Goal: Task Accomplishment & Management: Complete application form

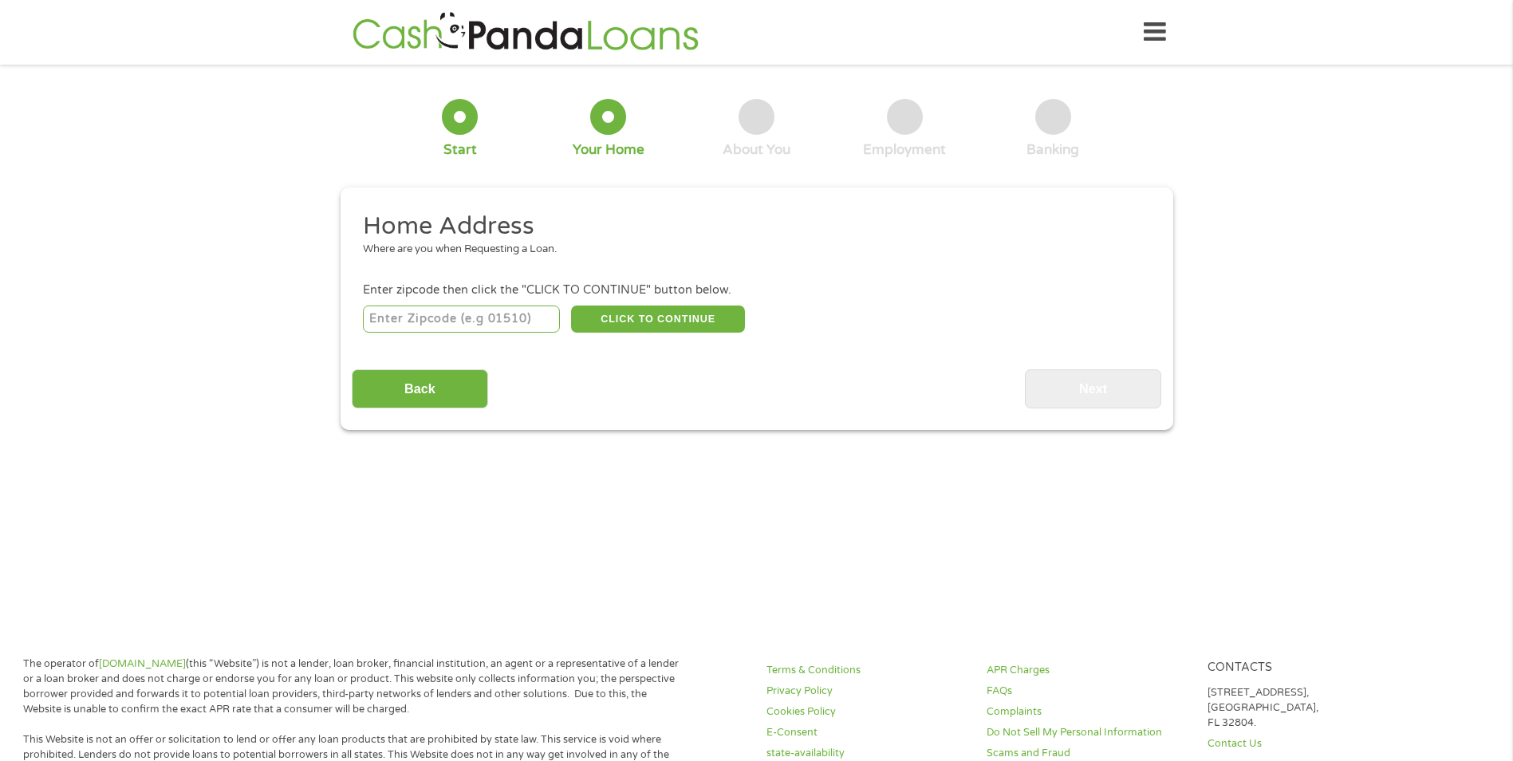
click at [451, 322] on input "number" at bounding box center [461, 319] width 197 height 27
type input "31543"
click at [637, 319] on button "CLICK TO CONTINUE" at bounding box center [658, 319] width 174 height 27
type input "31543"
type input "[PERSON_NAME]"
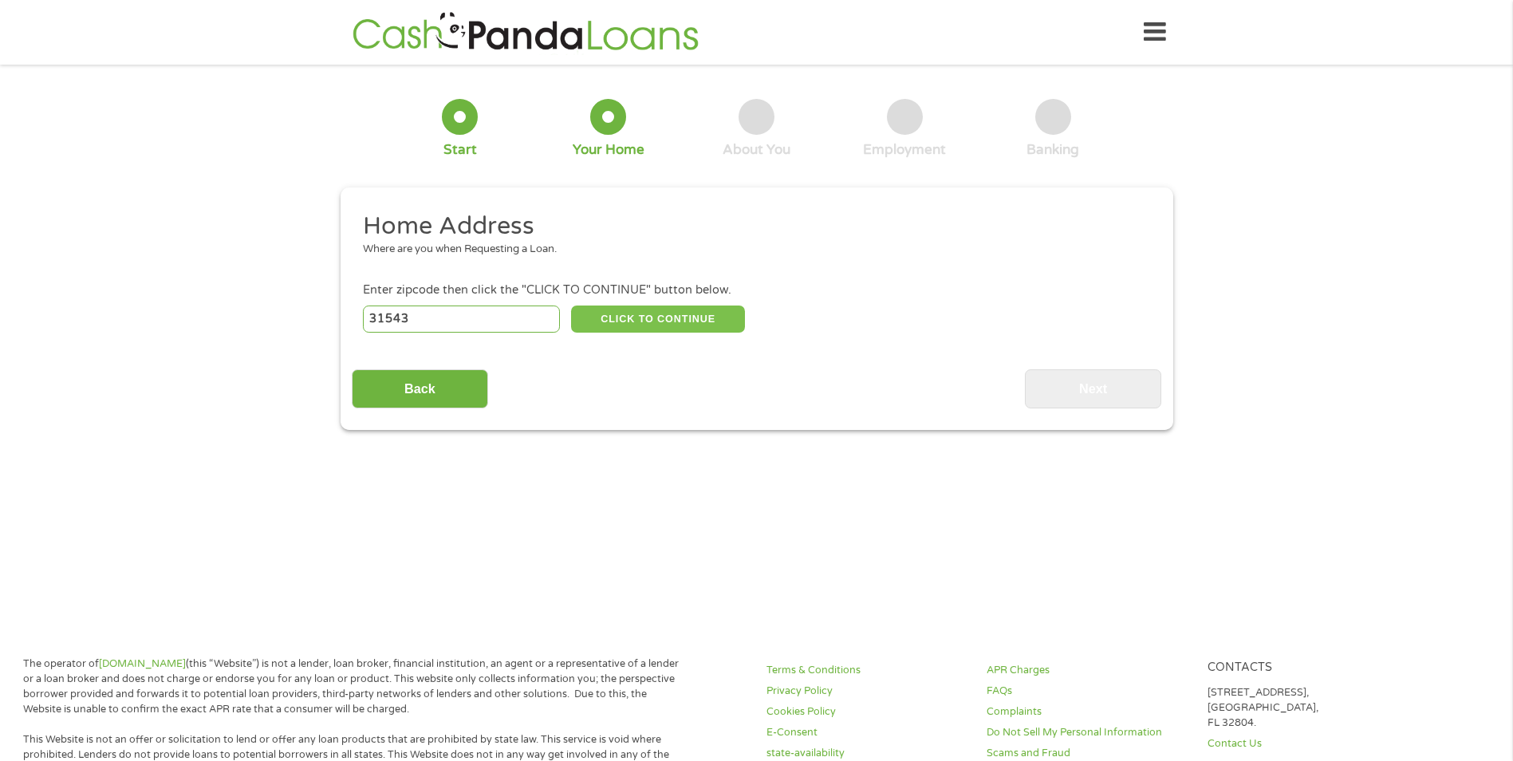
select select "[US_STATE]"
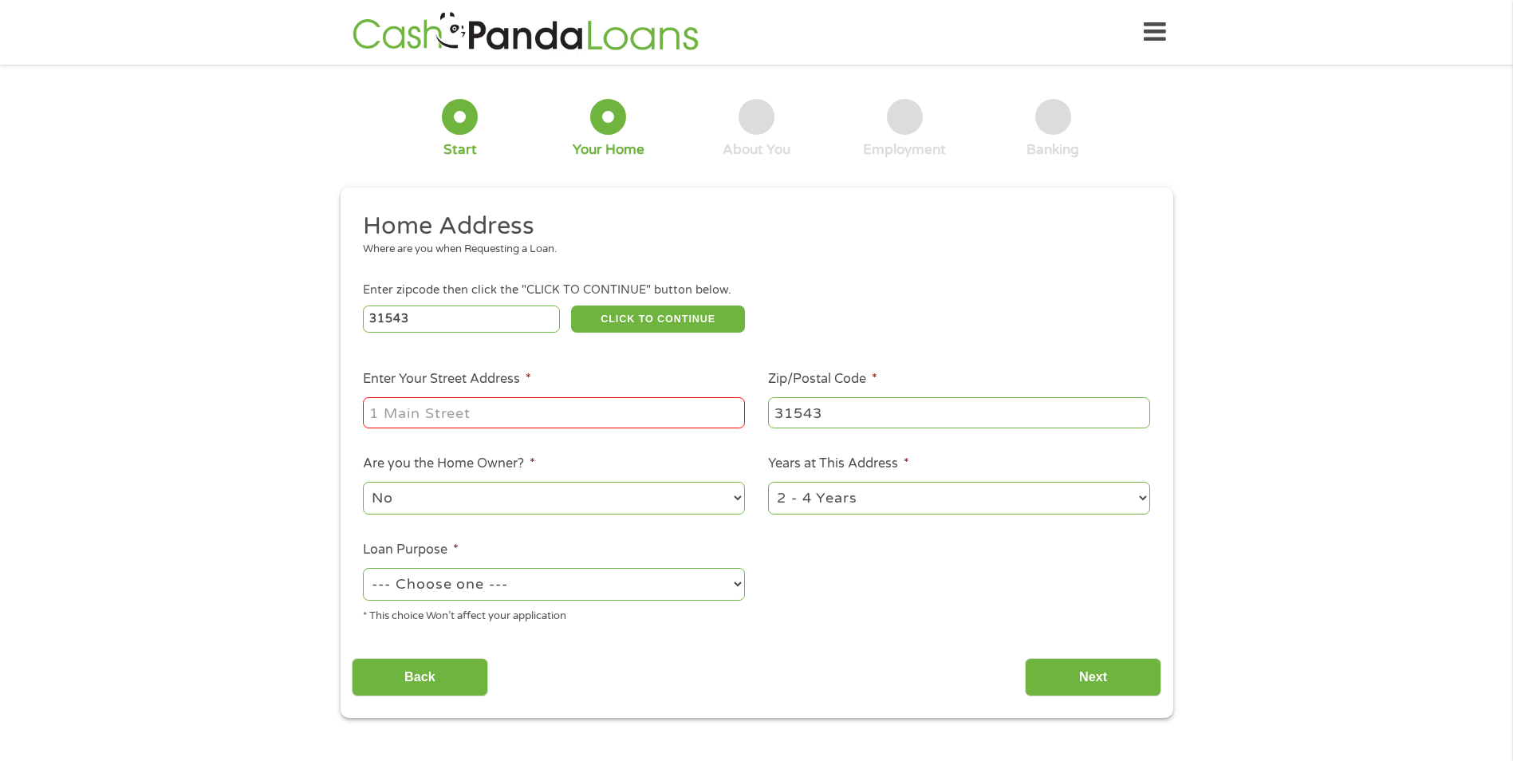
click at [504, 409] on input "Enter Your Street Address *" at bounding box center [554, 412] width 382 height 30
type input "209 [PERSON_NAME] Cir"
click at [452, 590] on select "--- Choose one --- Pay Bills Debt Consolidation Home Improvement Major Purchase…" at bounding box center [554, 584] width 382 height 33
select select "paybills"
click at [363, 568] on select "--- Choose one --- Pay Bills Debt Consolidation Home Improvement Major Purchase…" at bounding box center [554, 584] width 382 height 33
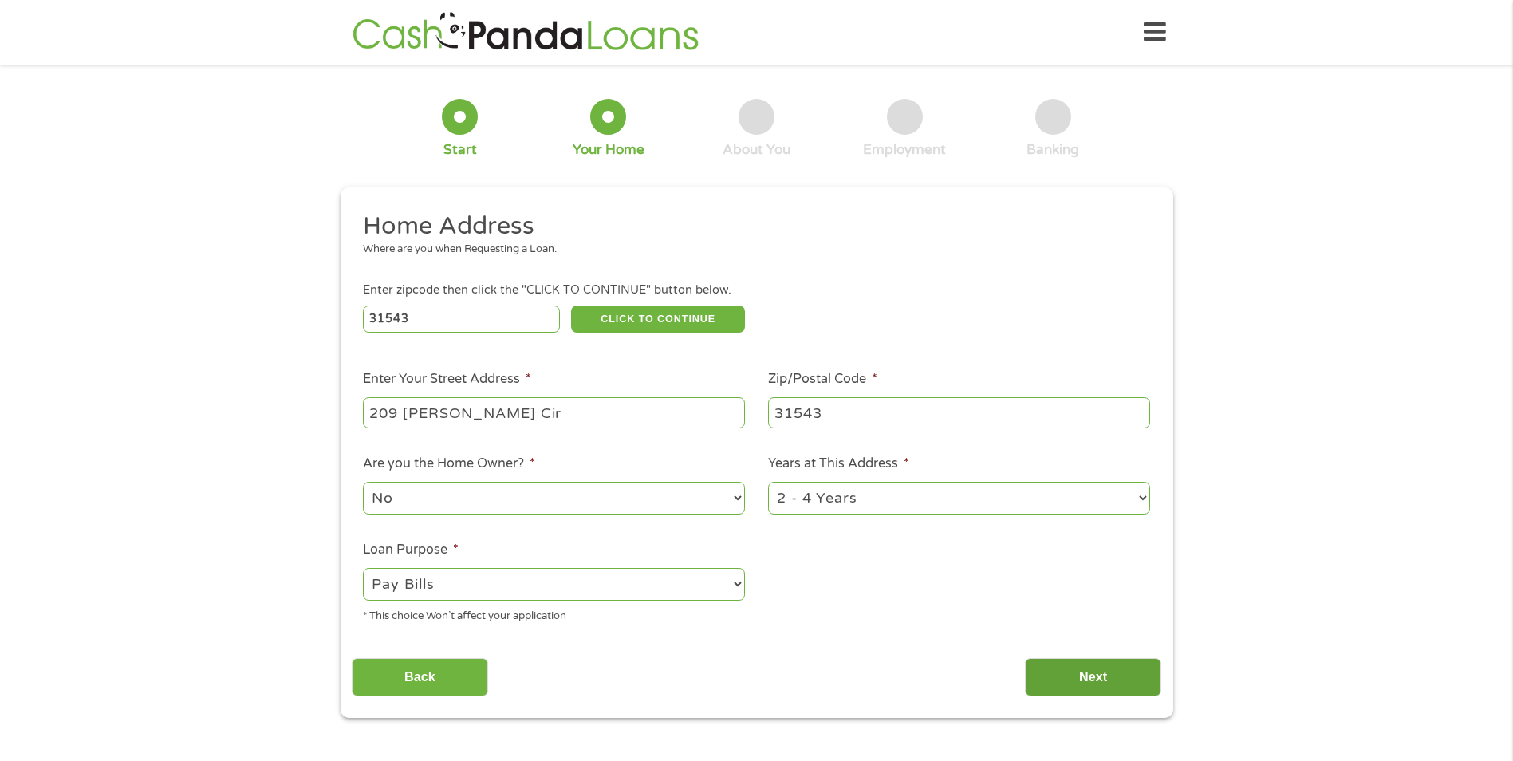
click at [1080, 676] on input "Next" at bounding box center [1093, 677] width 136 height 39
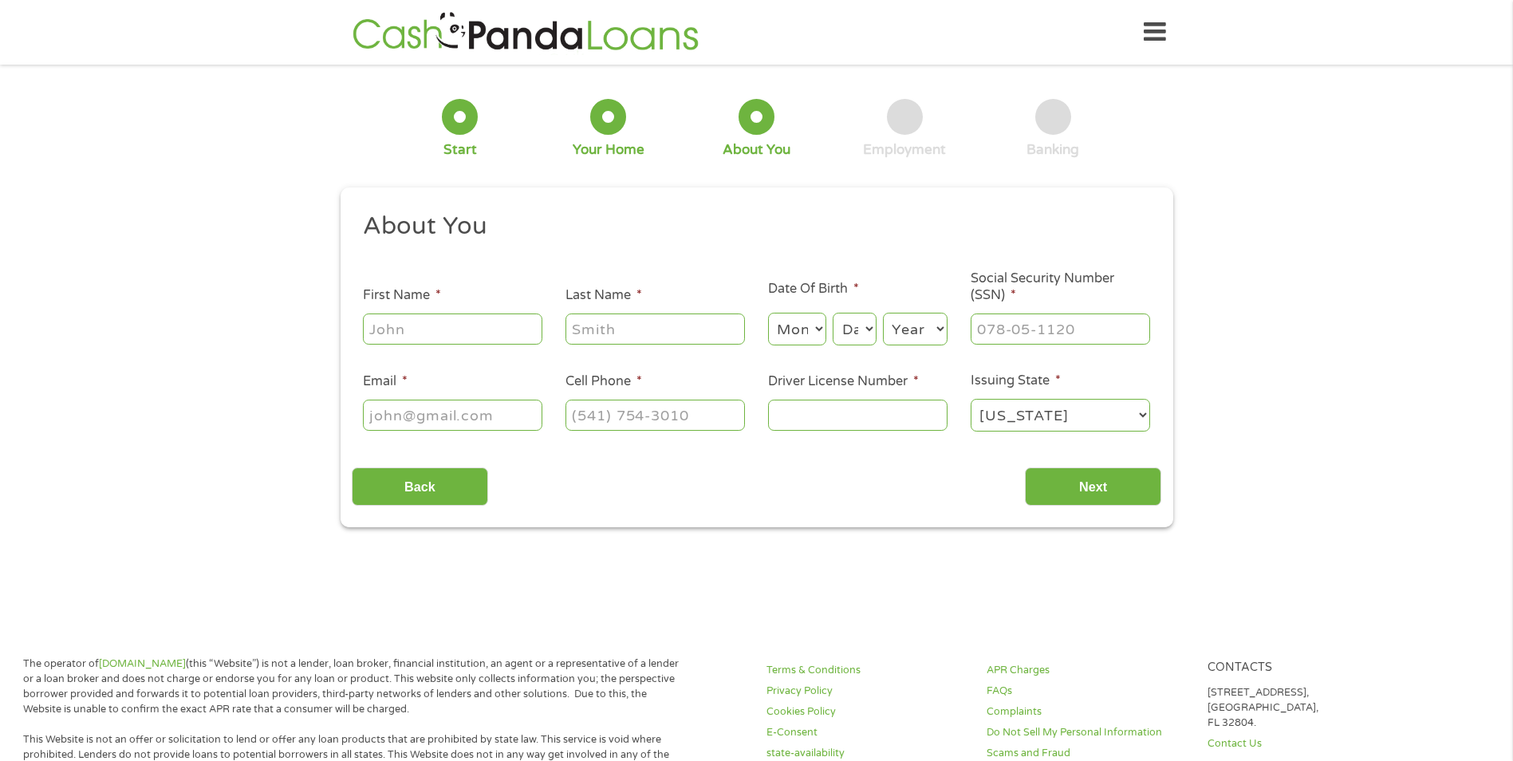
click at [402, 328] on input "First Name *" at bounding box center [452, 329] width 179 height 30
type input "[PERSON_NAME]"
type input "White"
click at [787, 334] on select "Month 1 2 3 4 5 6 7 8 9 10 11 12" at bounding box center [797, 329] width 58 height 33
select select "7"
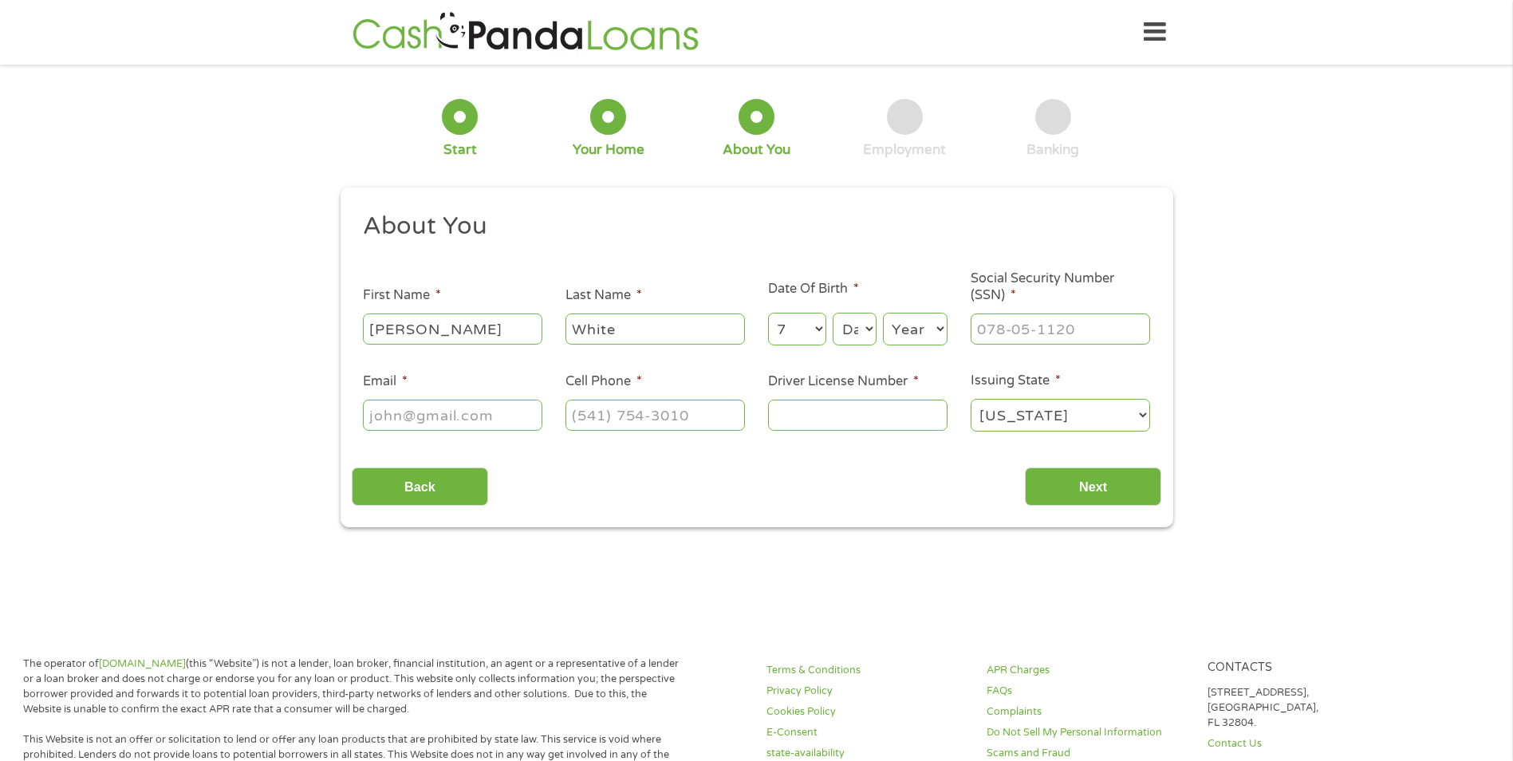
click at [768, 313] on select "Month 1 2 3 4 5 6 7 8 9 10 11 12" at bounding box center [797, 329] width 58 height 33
click at [848, 333] on select "Day 1 2 3 4 5 6 7 8 9 10 11 12 13 14 15 16 17 18 19 20 21 22 23 24 25 26 27 28 …" at bounding box center [854, 329] width 43 height 33
select select "20"
click at [833, 313] on select "Day 1 2 3 4 5 6 7 8 9 10 11 12 13 14 15 16 17 18 19 20 21 22 23 24 25 26 27 28 …" at bounding box center [854, 329] width 43 height 33
click at [909, 328] on select "Year [DATE] 2006 2005 2004 2003 2002 2001 2000 1999 1998 1997 1996 1995 1994 19…" at bounding box center [915, 329] width 65 height 33
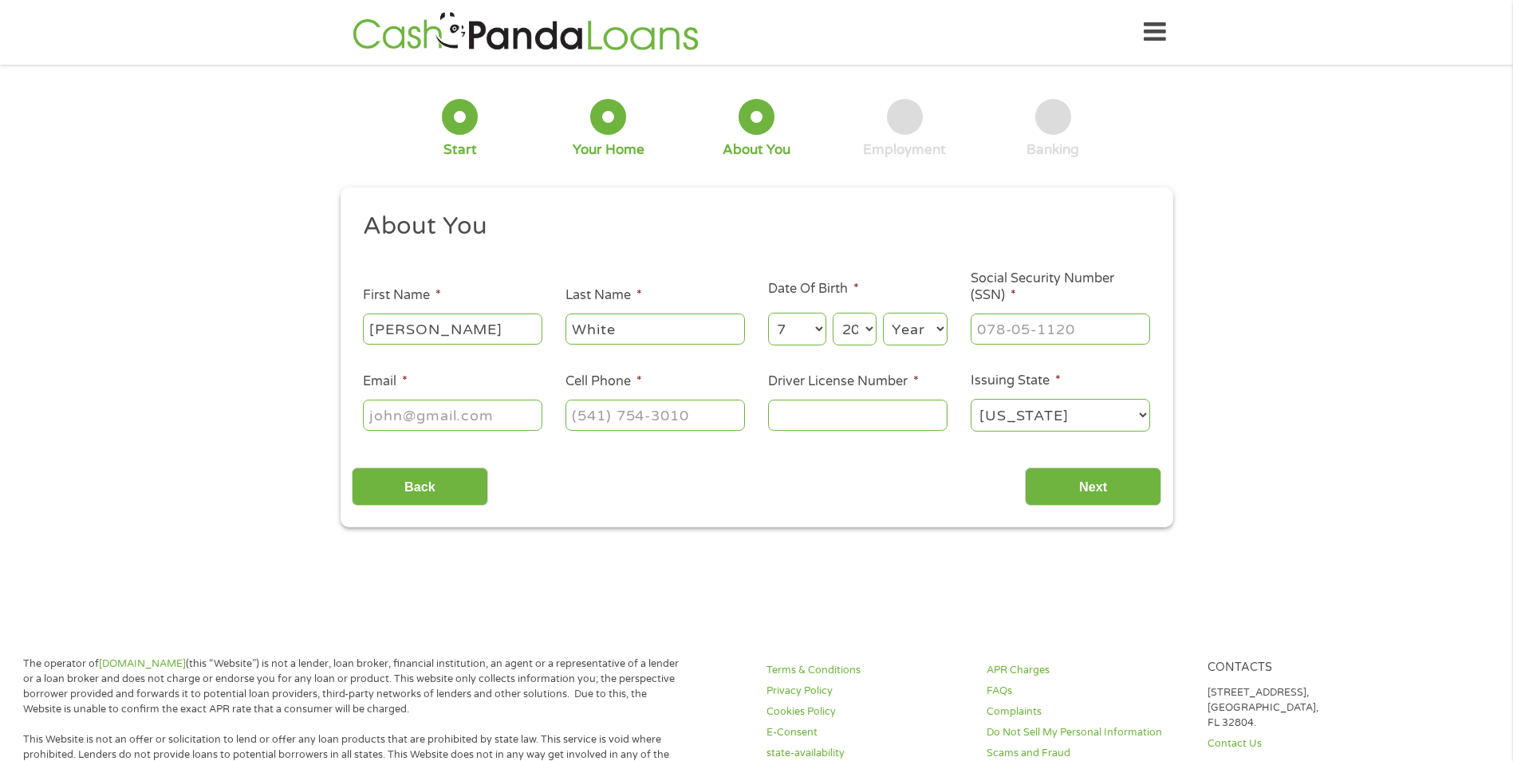
select select "1975"
click at [883, 313] on select "Year [DATE] 2006 2005 2004 2003 2002 2001 2000 1999 1998 1997 1996 1995 1994 19…" at bounding box center [915, 329] width 65 height 33
click at [1008, 331] on input "___-__-____" at bounding box center [1060, 329] width 179 height 30
type input "260-59-3424"
click at [411, 416] on input "Email *" at bounding box center [452, 415] width 179 height 30
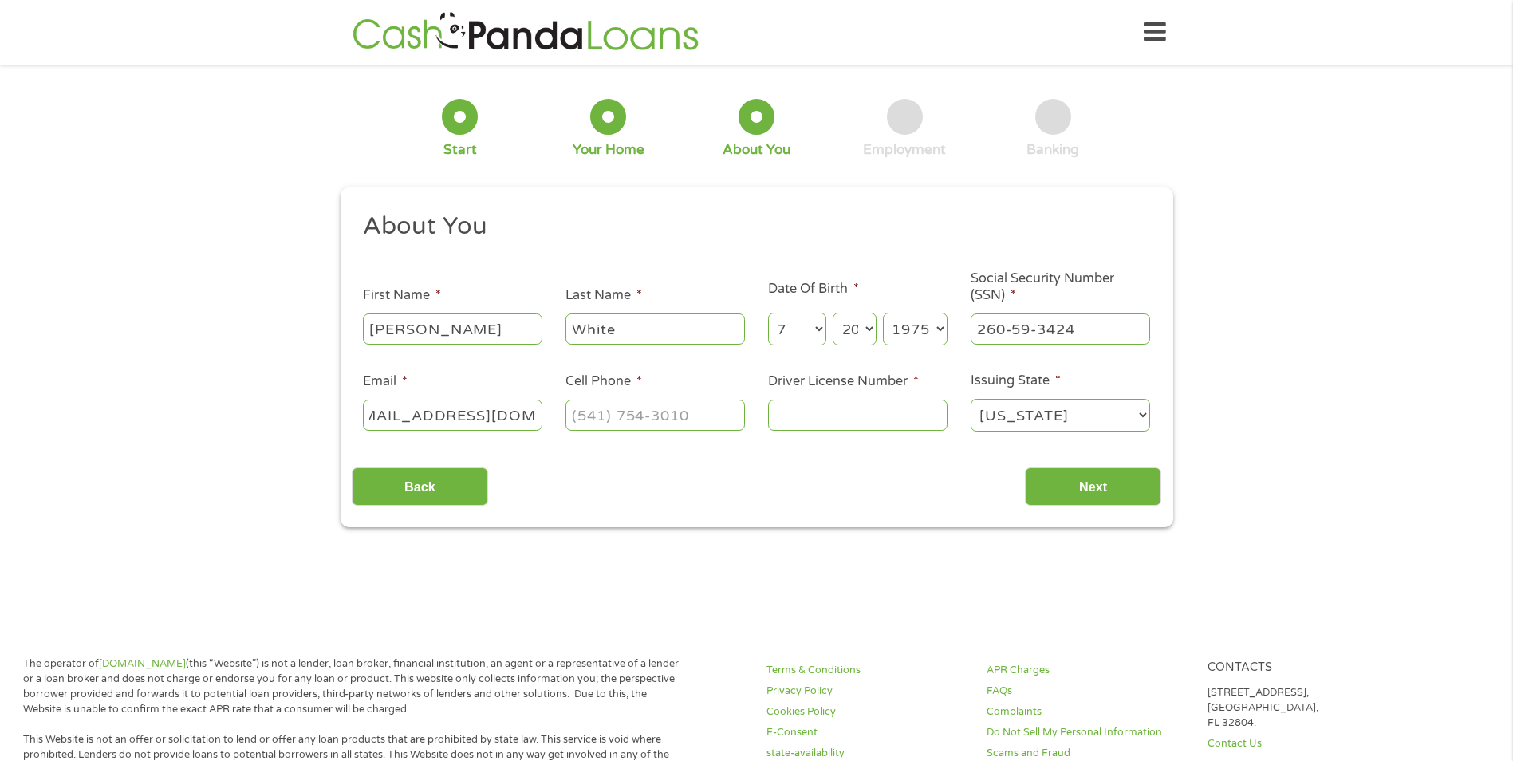
scroll to position [0, 41]
type input "[EMAIL_ADDRESS][DOMAIN_NAME]"
type input "[PHONE_NUMBER]"
click at [810, 420] on input "0485582149" at bounding box center [857, 415] width 179 height 30
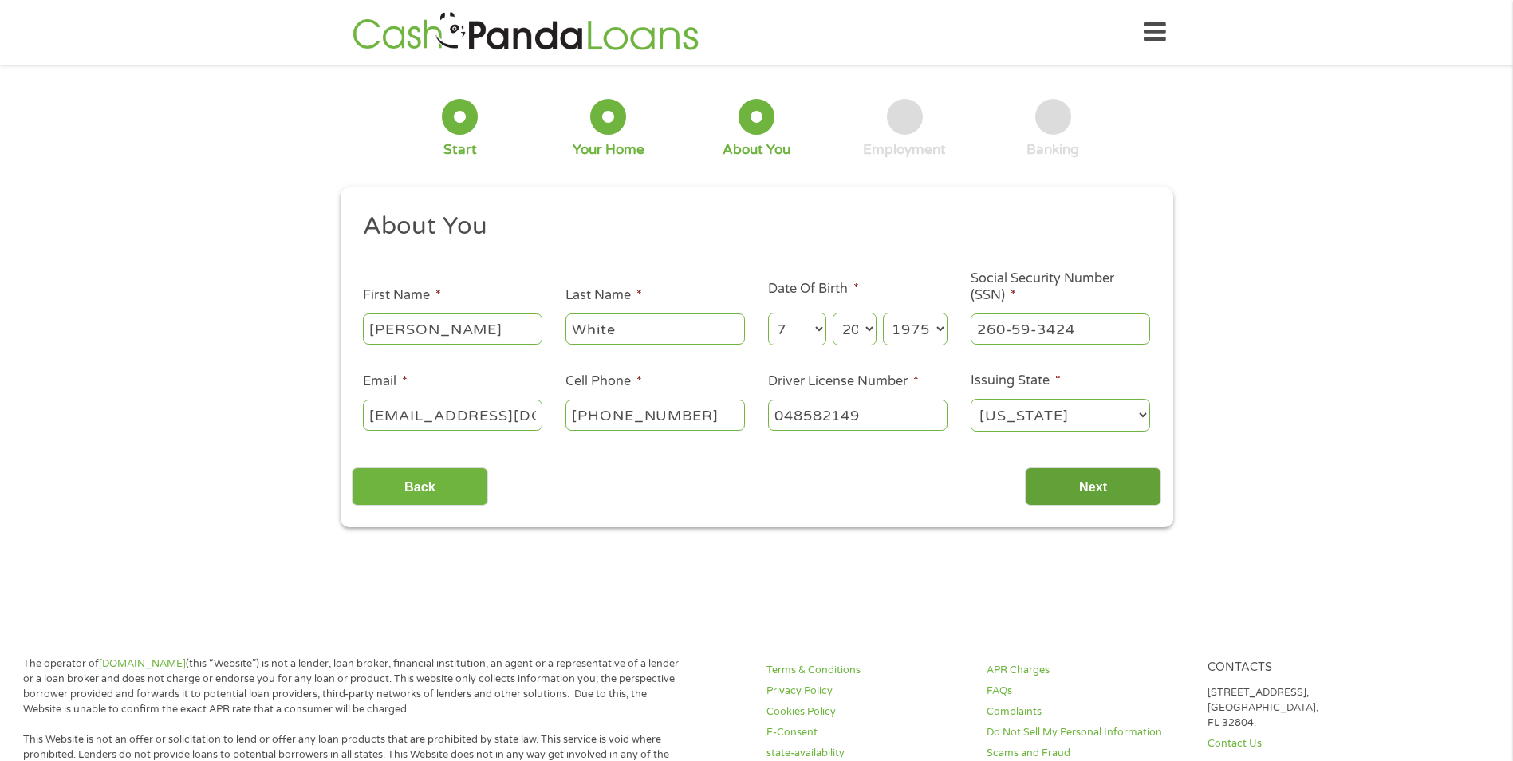
type input "048582149"
click at [1102, 479] on input "Next" at bounding box center [1093, 486] width 136 height 39
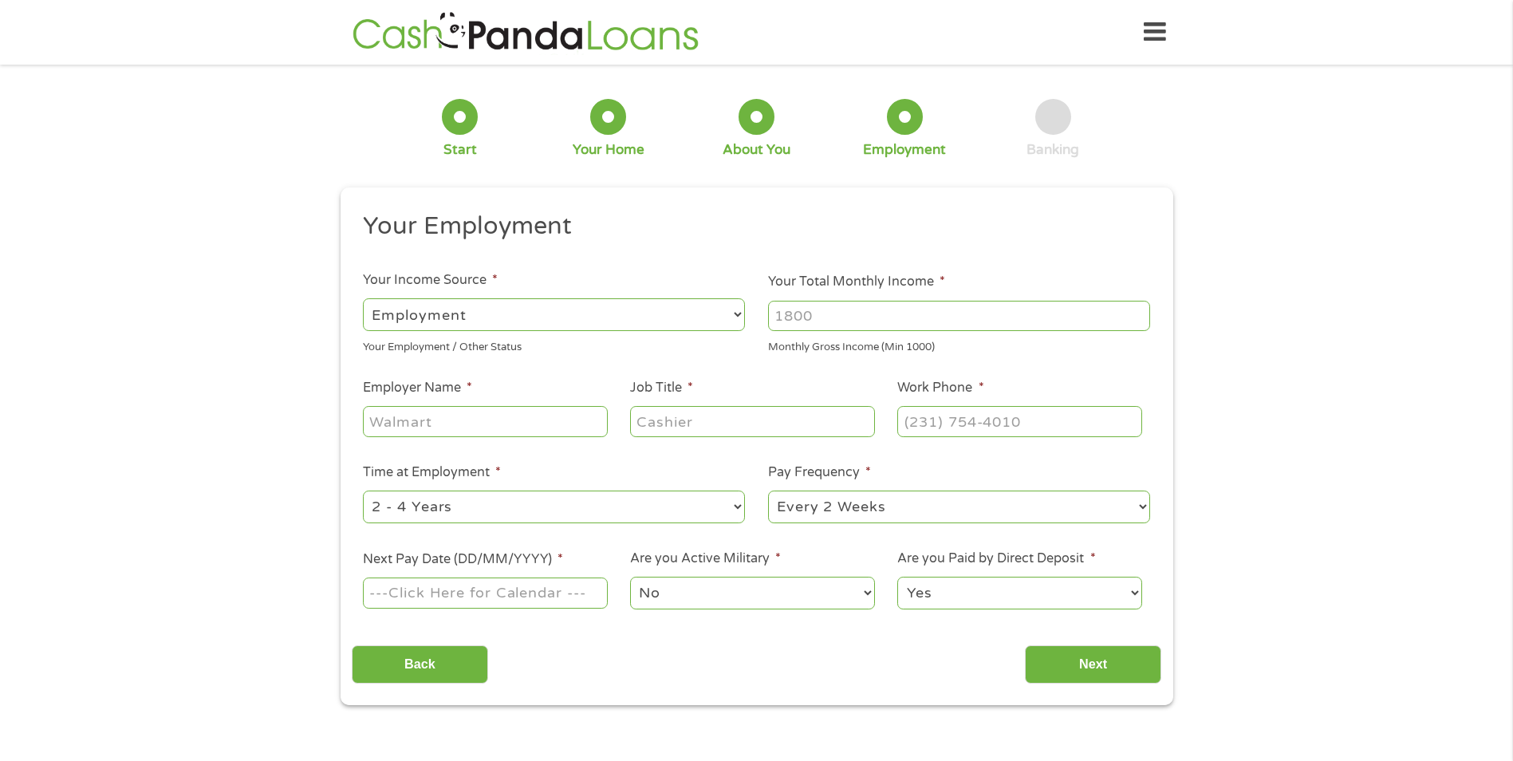
scroll to position [6, 6]
click at [783, 317] on input "Your Total Monthly Income *" at bounding box center [959, 316] width 382 height 30
click at [791, 323] on input "3800" at bounding box center [959, 316] width 382 height 30
click at [791, 317] on input "3000" at bounding box center [959, 316] width 382 height 30
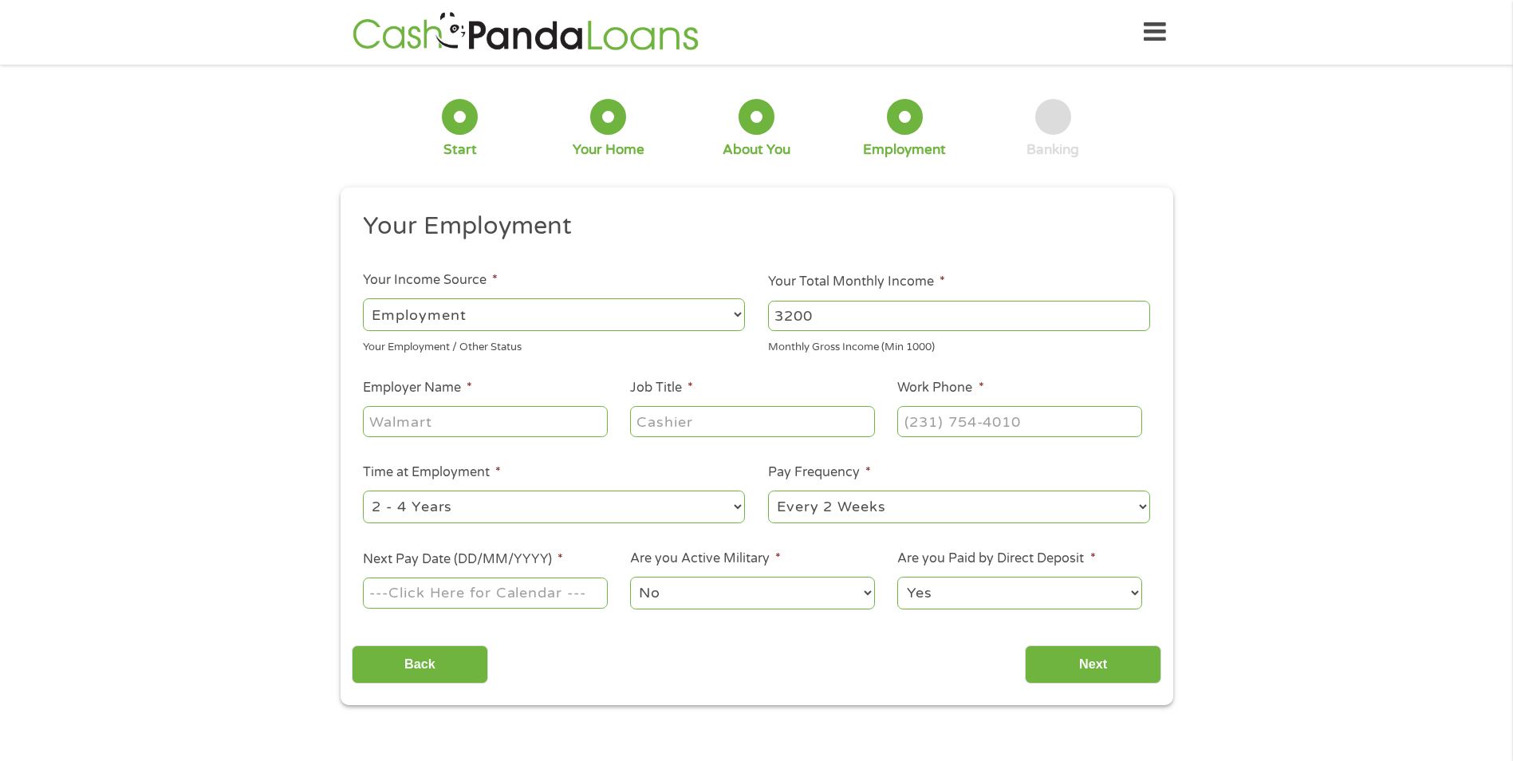
type input "3200"
click at [522, 414] on input "Employer Name *" at bounding box center [485, 421] width 244 height 30
type input "Superior Air Management"
type input "Office Manager"
type input "[PHONE_NUMBER]"
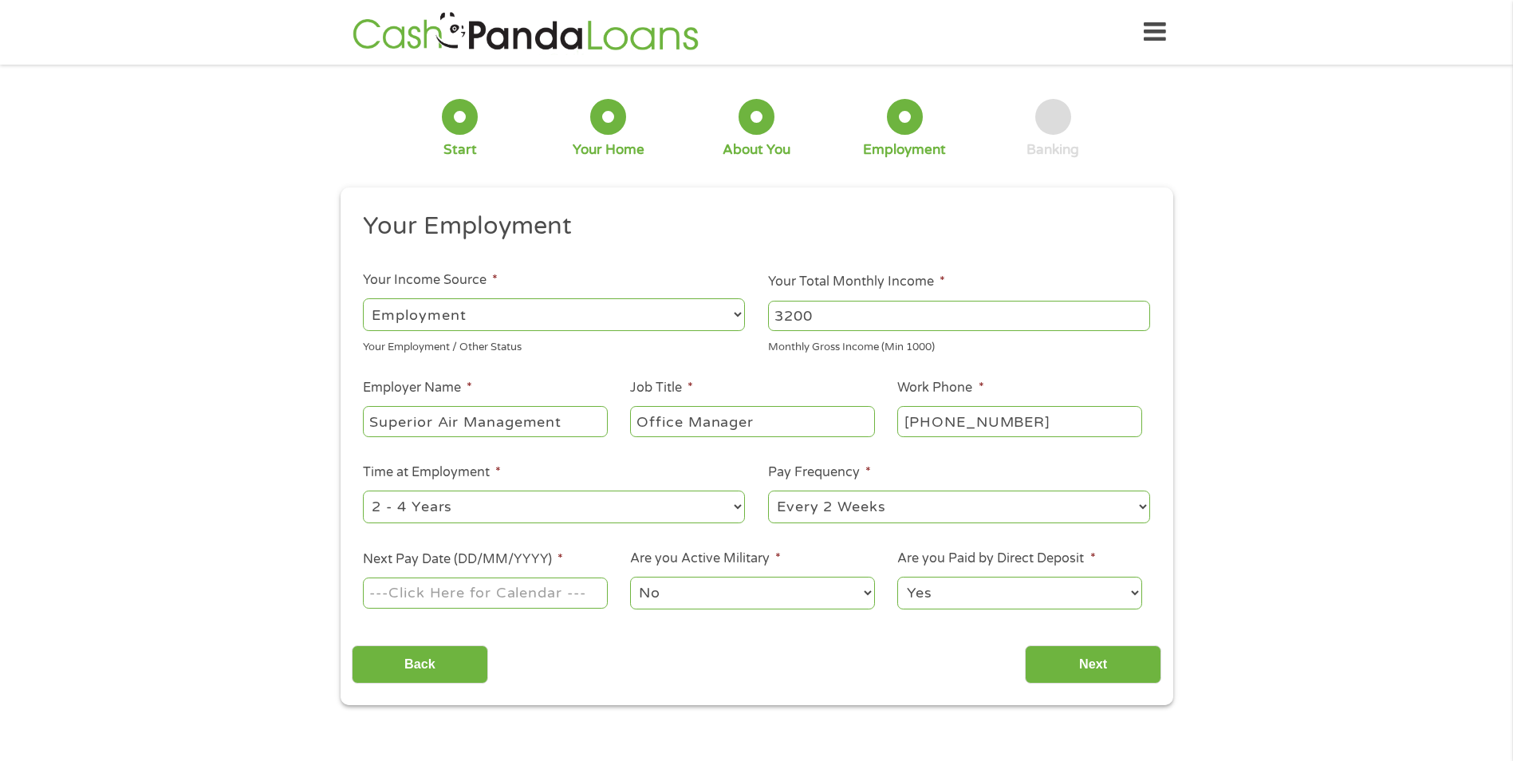
click at [1023, 503] on select "--- Choose one --- Every 2 Weeks Every Week Monthly Semi-Monthly" at bounding box center [959, 507] width 382 height 33
select select "weekly"
click at [768, 491] on select "--- Choose one --- Every 2 Weeks Every Week Monthly Semi-Monthly" at bounding box center [959, 507] width 382 height 33
click at [511, 602] on input "Next Pay Date (DD/MM/YYYY) *" at bounding box center [485, 593] width 244 height 30
type input "[DATE]"
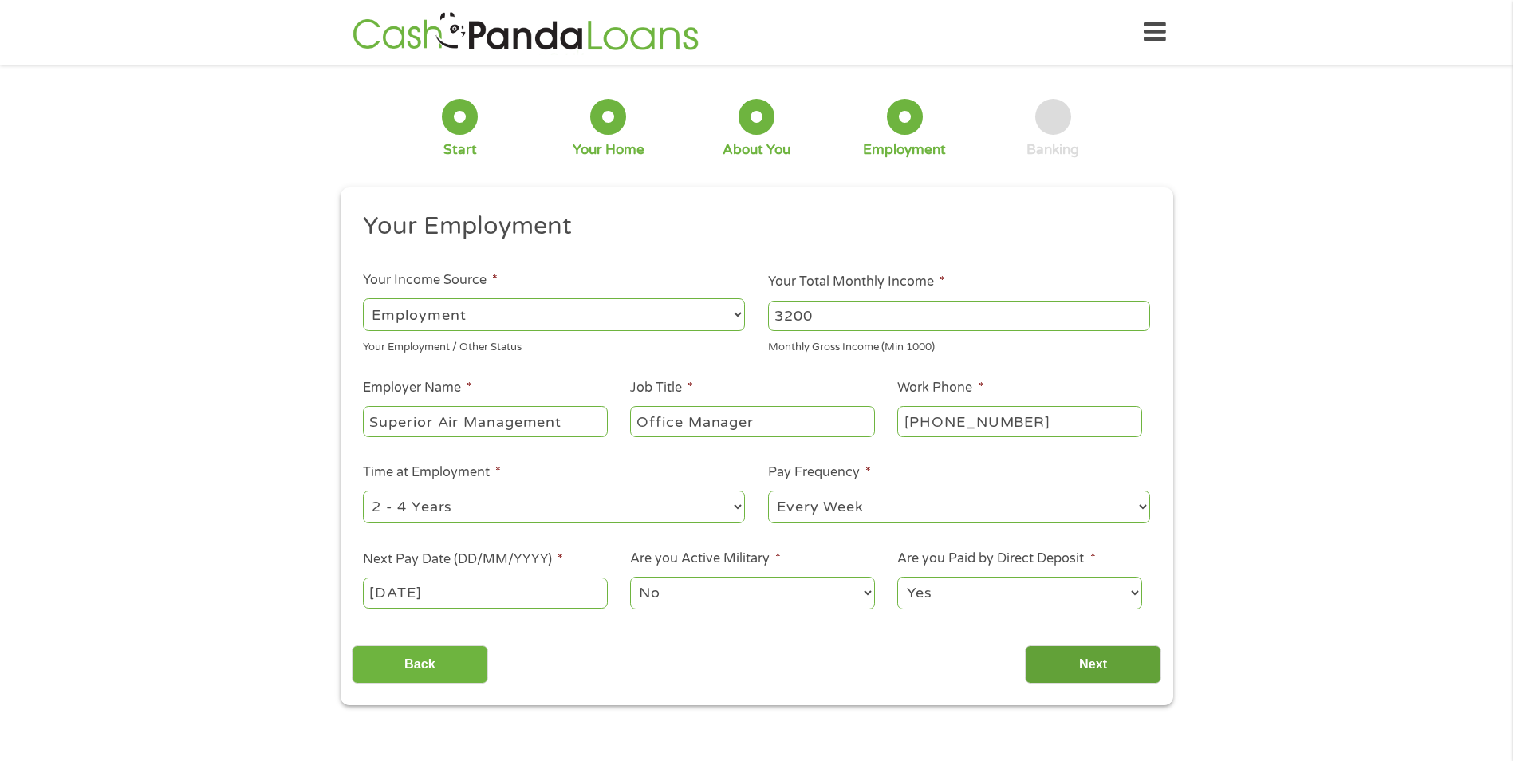
click at [1099, 663] on input "Next" at bounding box center [1093, 664] width 136 height 39
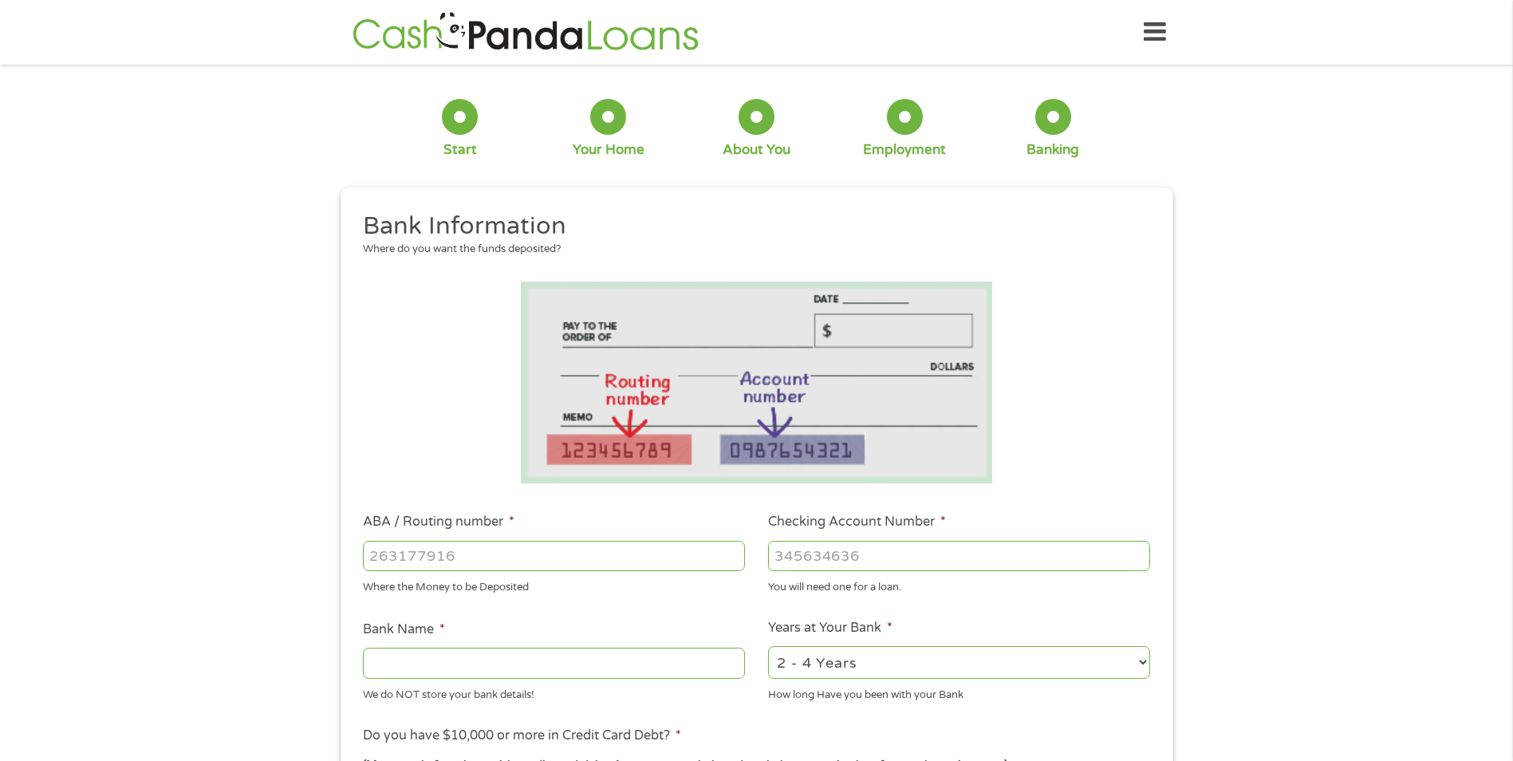
click at [465, 550] on input "ABA / Routing number *" at bounding box center [554, 556] width 382 height 30
type input "061000227"
type input "[PERSON_NAME] FARGO BANK"
type input "061000227"
click at [802, 555] on input "Checking Account Number *" at bounding box center [959, 556] width 382 height 30
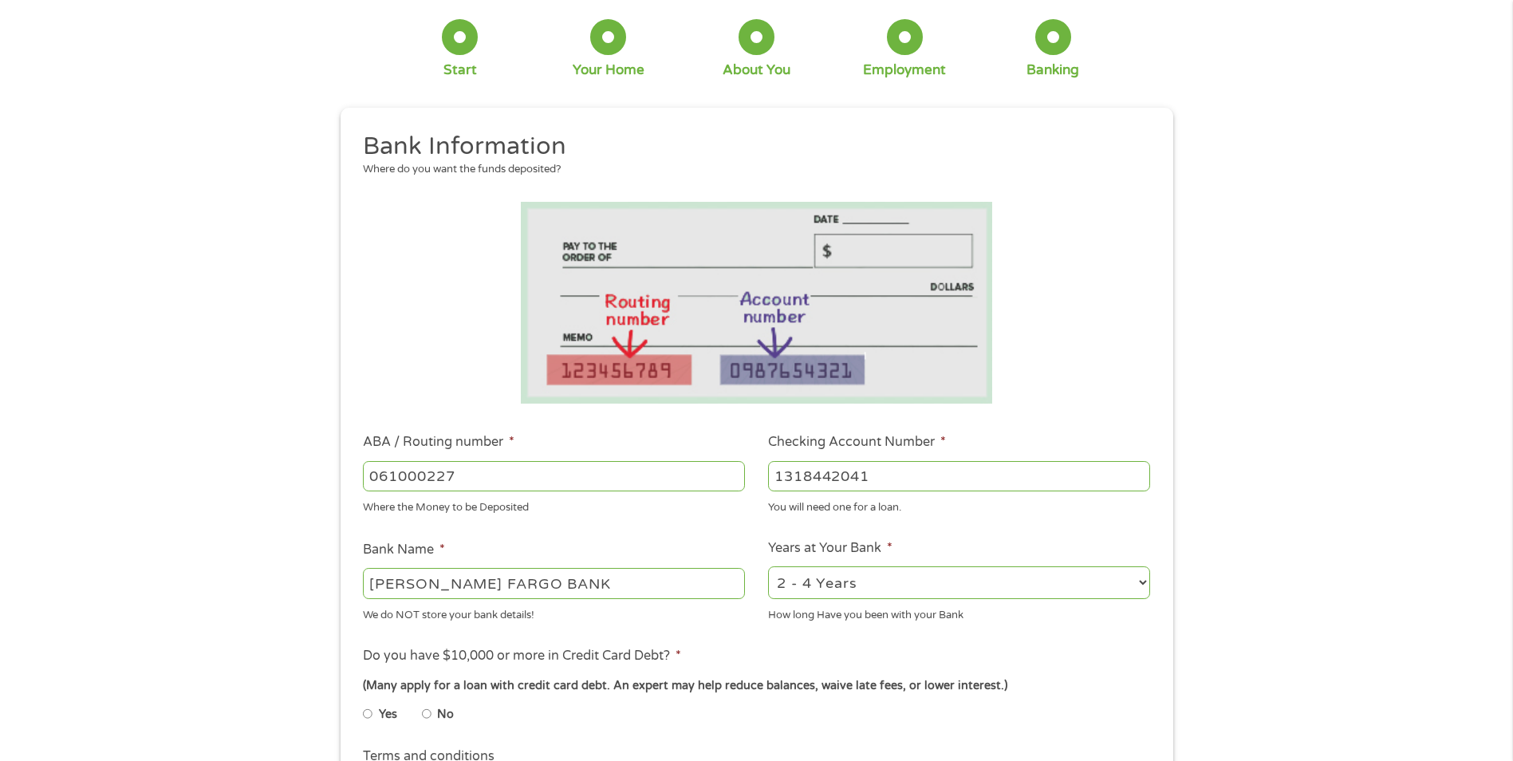
scroll to position [160, 0]
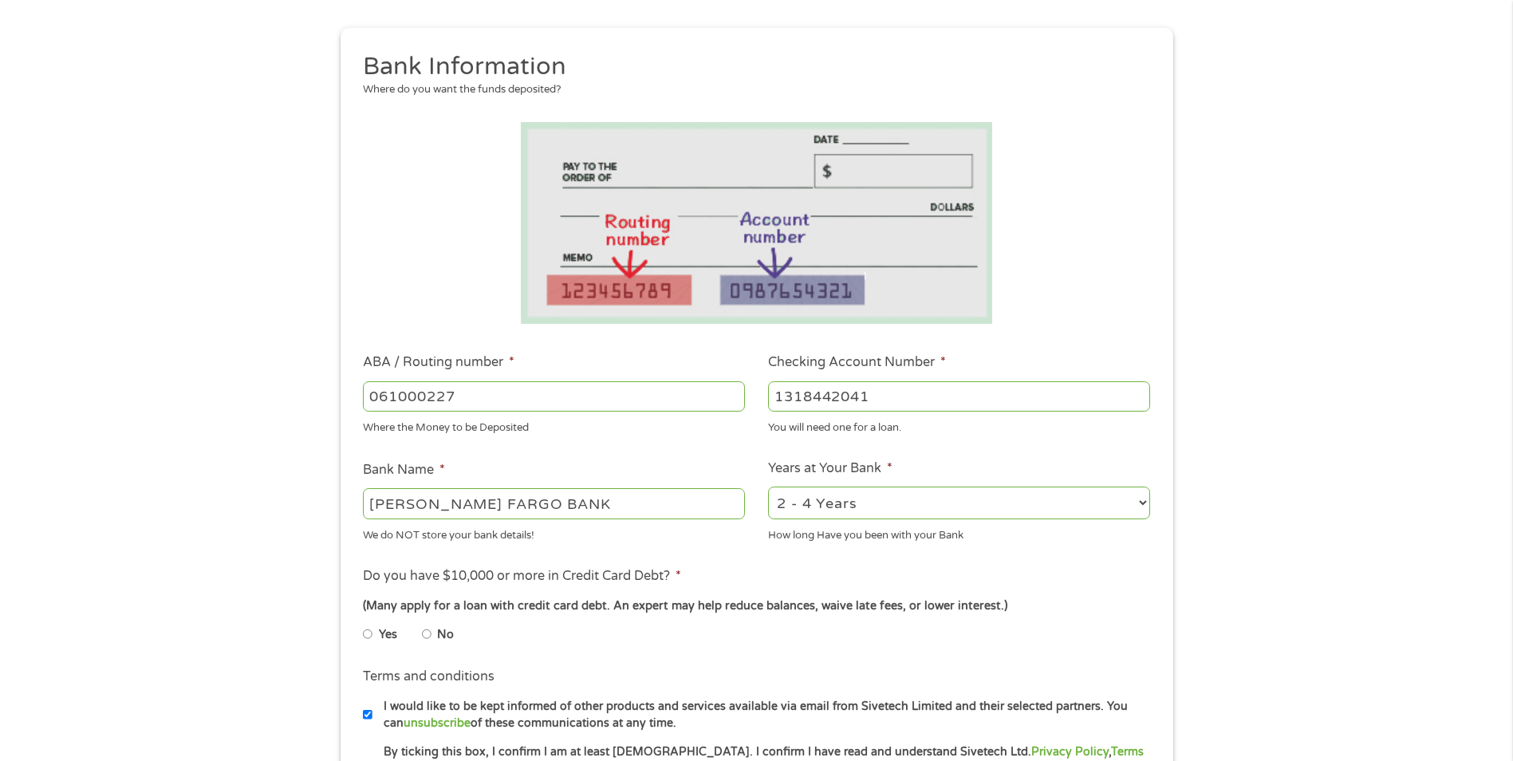
type input "1318442041"
click at [928, 504] on select "2 - 4 Years 6 - 12 Months 1 - 2 Years Over 4 Years" at bounding box center [959, 503] width 382 height 33
select select "60months"
click at [768, 487] on select "2 - 4 Years 6 - 12 Months 1 - 2 Years Over 4 Years" at bounding box center [959, 503] width 382 height 33
click at [428, 634] on input "No" at bounding box center [427, 634] width 10 height 26
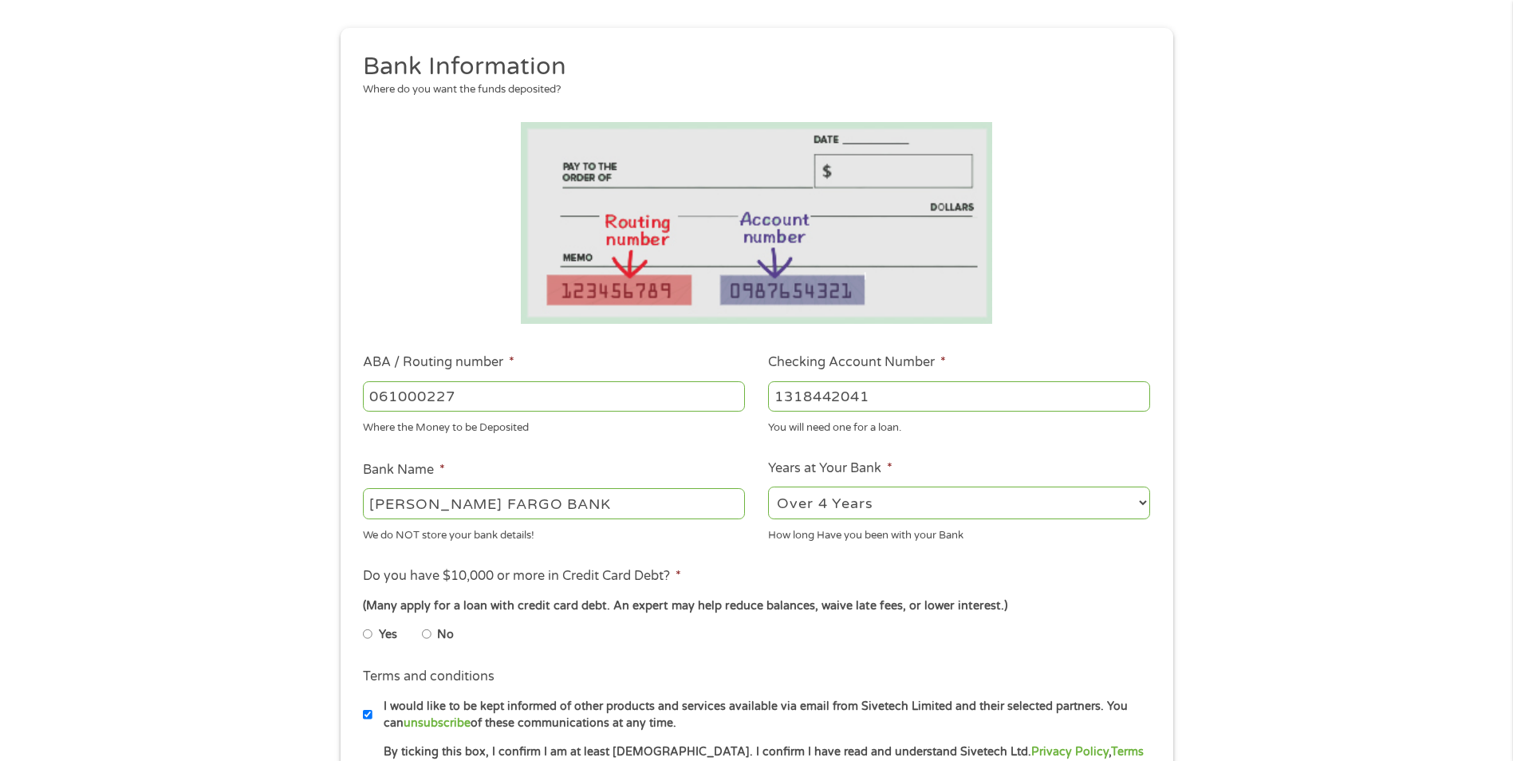
radio input "true"
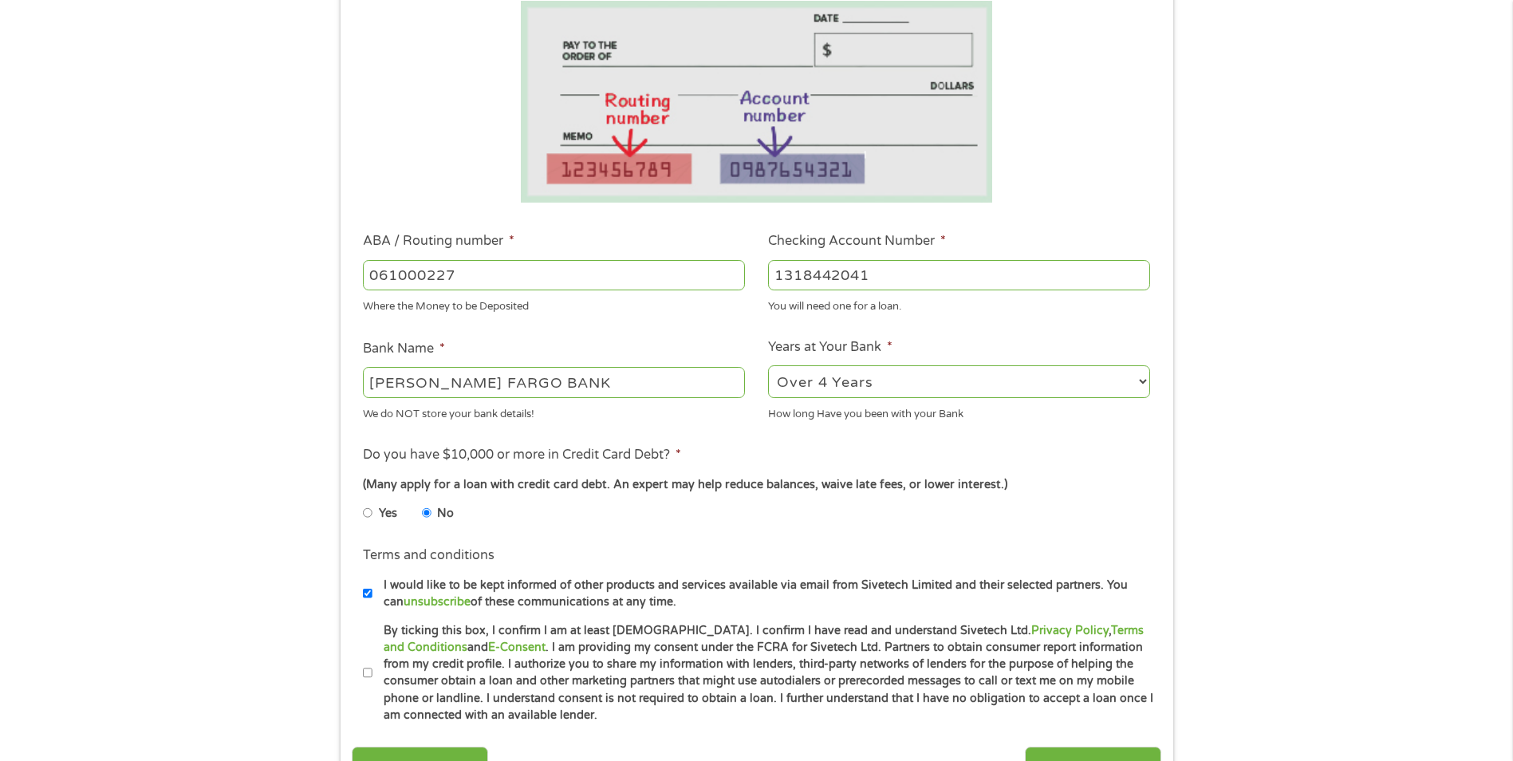
scroll to position [319, 0]
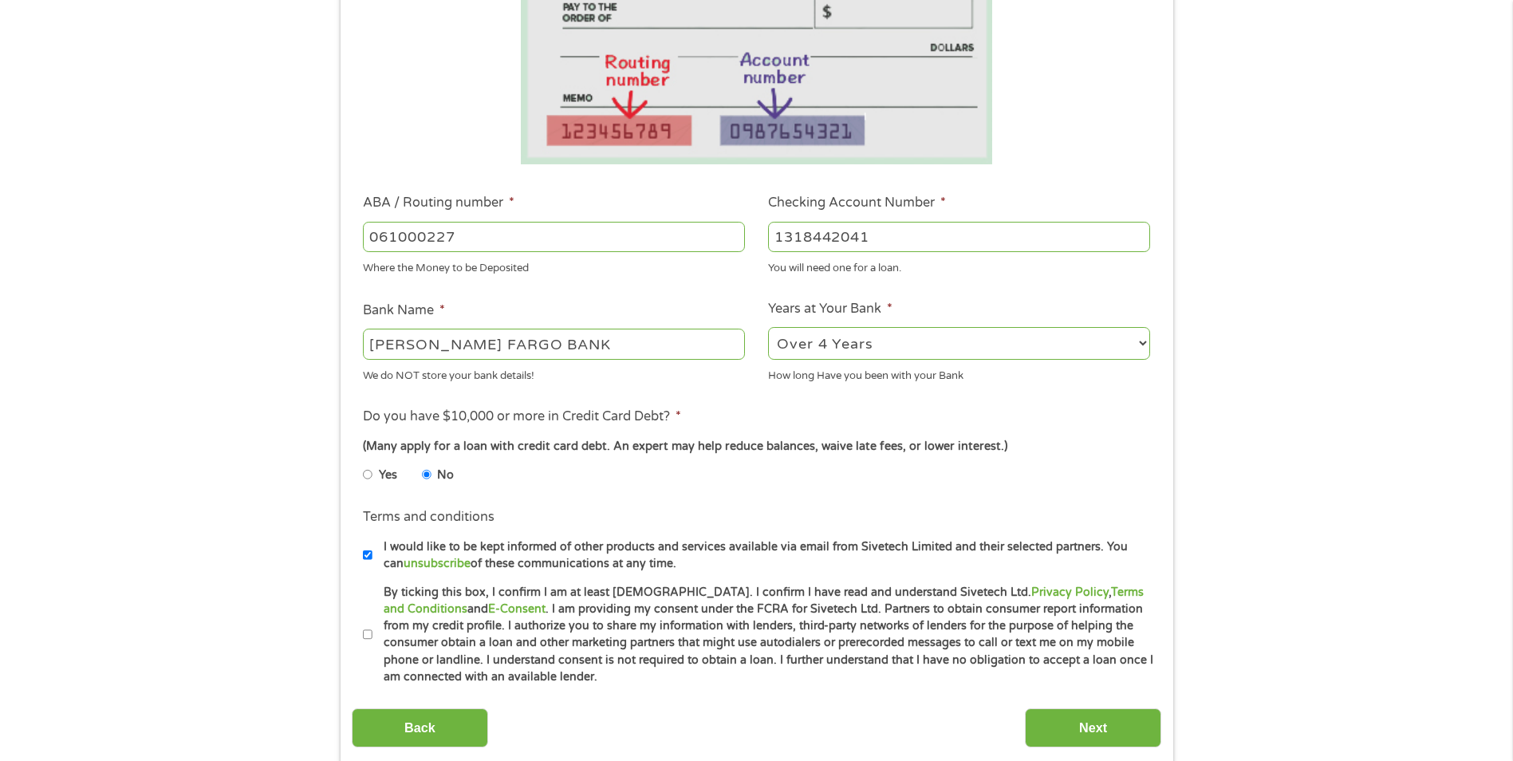
click at [365, 557] on input "I would like to be kept informed of other products and services available via e…" at bounding box center [368, 555] width 10 height 26
checkbox input "false"
click at [371, 633] on input "By ticking this box, I confirm I am at least [DEMOGRAPHIC_DATA]. I confirm I ha…" at bounding box center [368, 635] width 10 height 26
checkbox input "true"
click at [1051, 723] on input "Next" at bounding box center [1093, 727] width 136 height 39
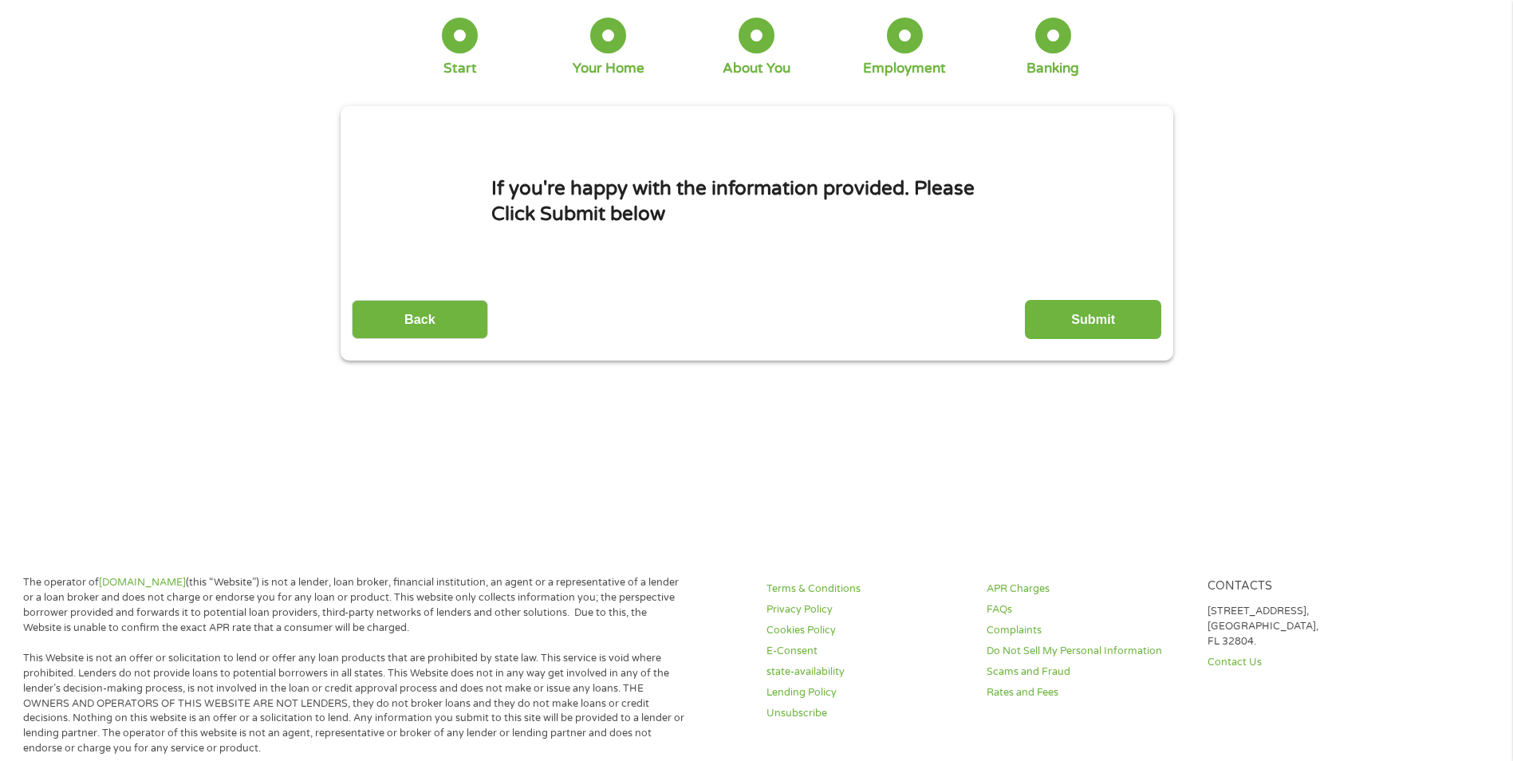
scroll to position [0, 0]
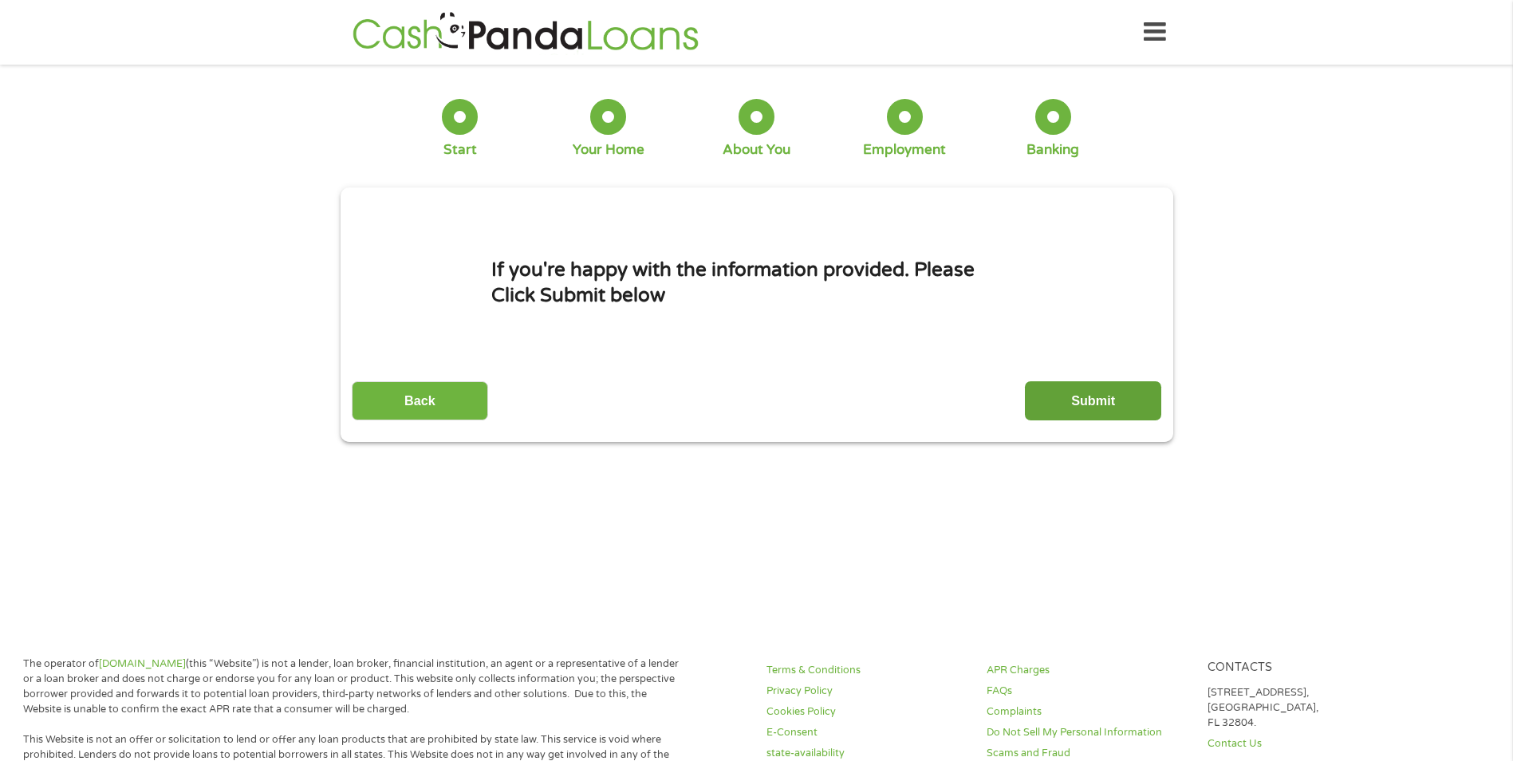
click at [1126, 404] on input "Submit" at bounding box center [1093, 400] width 136 height 39
